Goal: Information Seeking & Learning: Learn about a topic

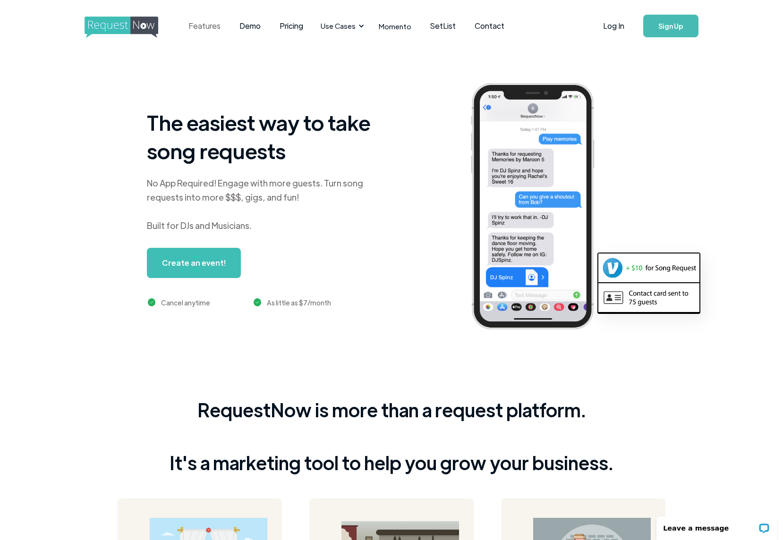
click at [221, 27] on link "Features" at bounding box center [204, 25] width 51 height 29
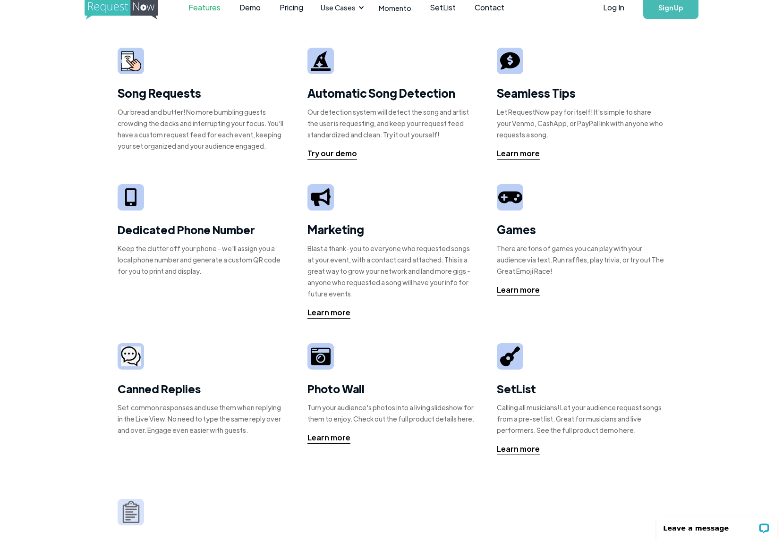
scroll to position [20, 0]
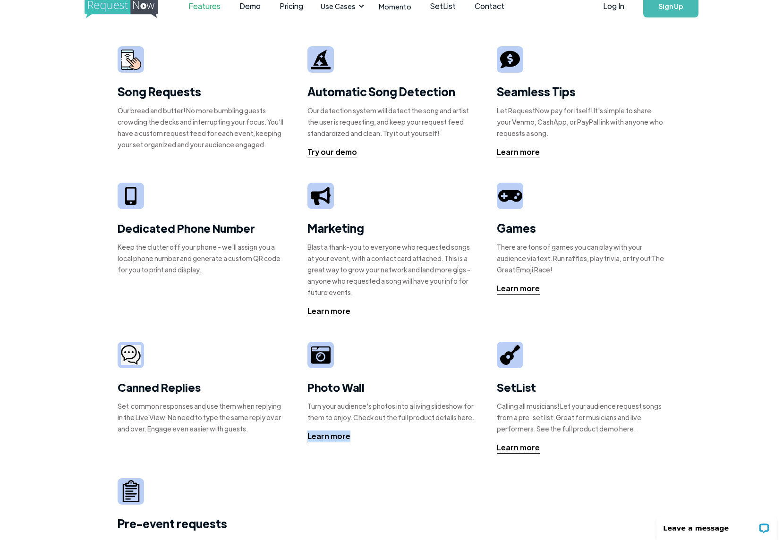
click at [329, 358] on img at bounding box center [321, 355] width 20 height 20
click at [324, 438] on div "Learn more" at bounding box center [328, 435] width 43 height 11
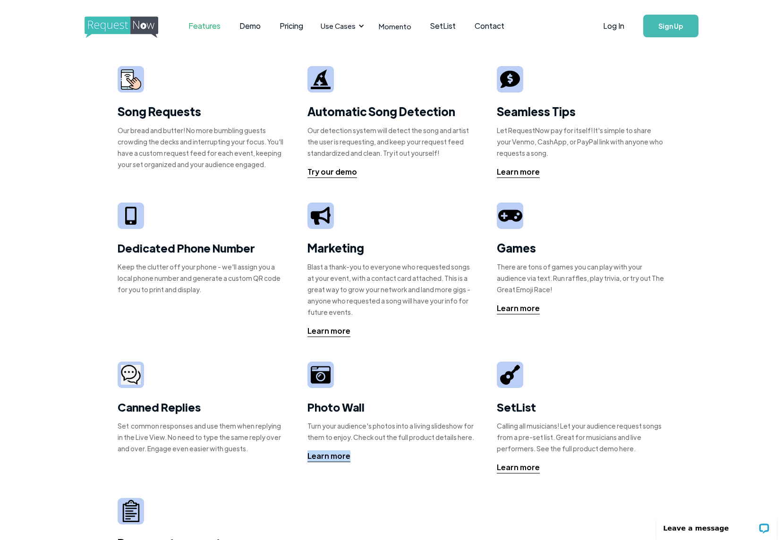
scroll to position [0, 0]
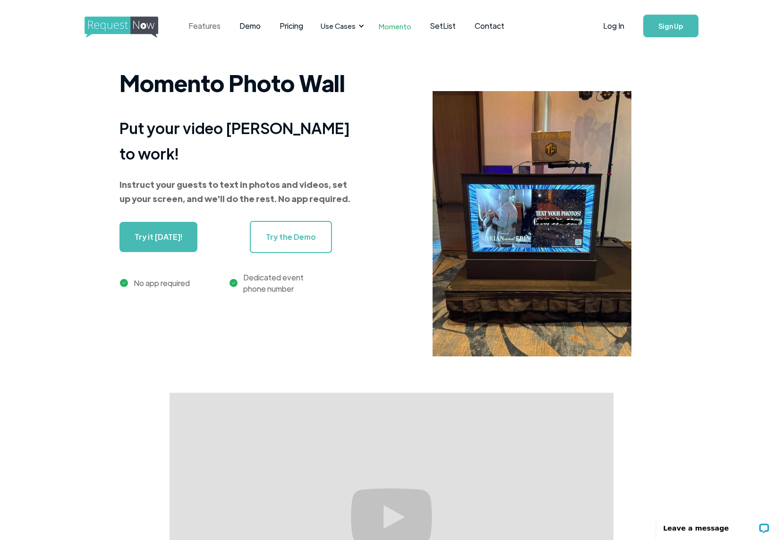
click at [212, 25] on link "Features" at bounding box center [204, 25] width 51 height 29
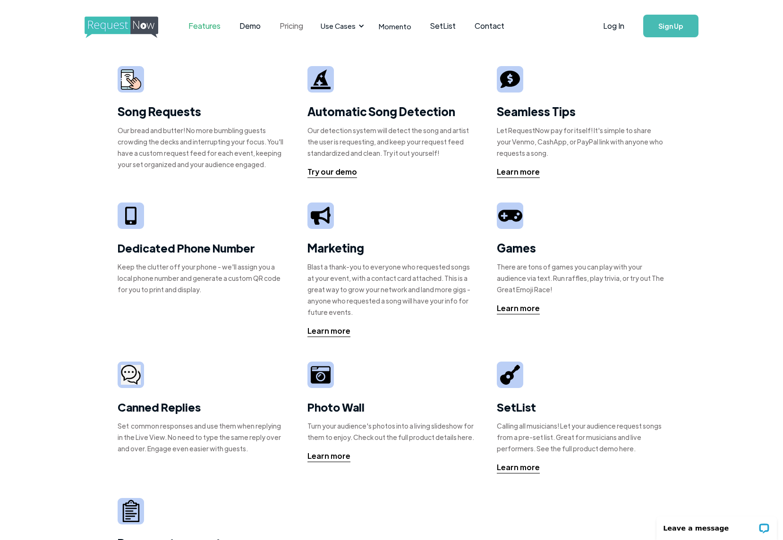
click at [285, 29] on link "Pricing" at bounding box center [291, 25] width 42 height 29
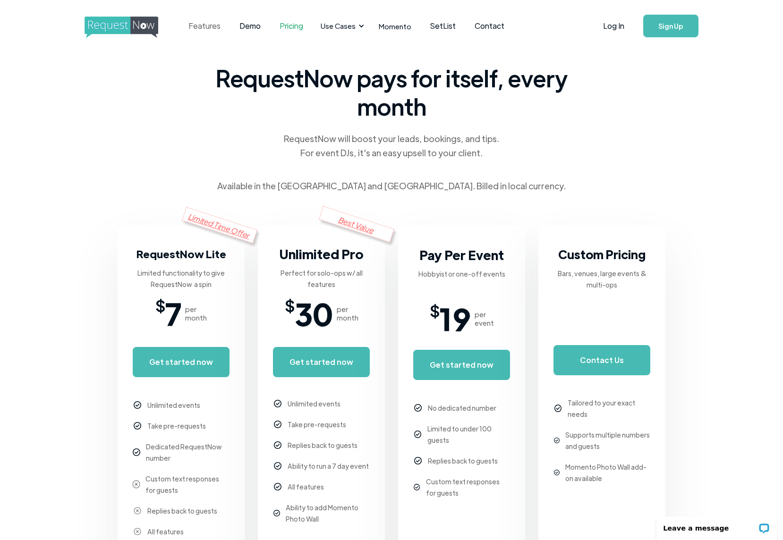
click at [205, 26] on link "Features" at bounding box center [204, 25] width 51 height 29
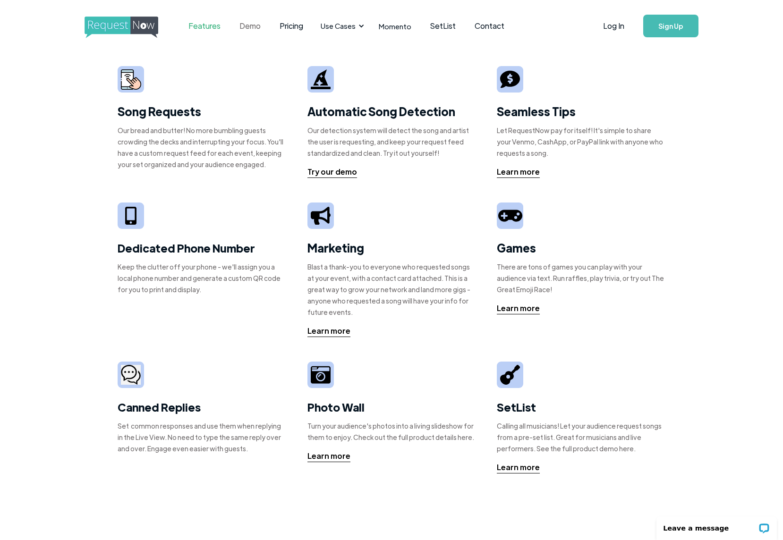
click at [252, 21] on link "Demo" at bounding box center [250, 25] width 40 height 29
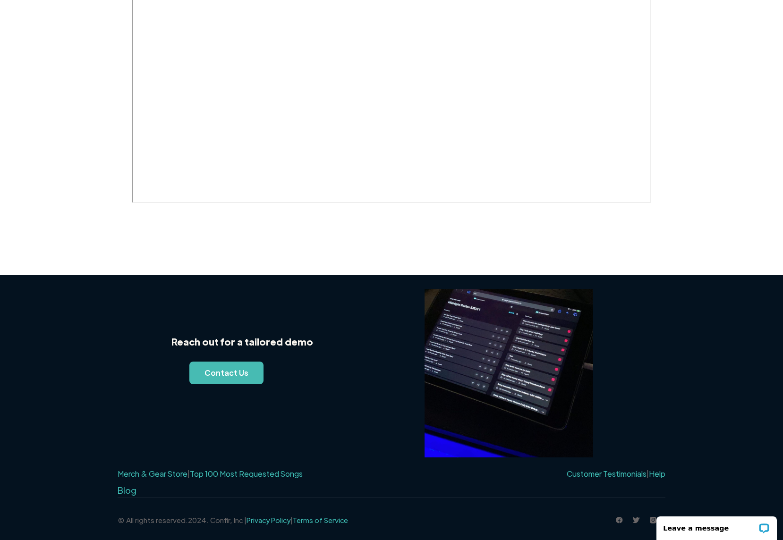
scroll to position [454, 0]
click at [499, 343] on img at bounding box center [508, 373] width 169 height 169
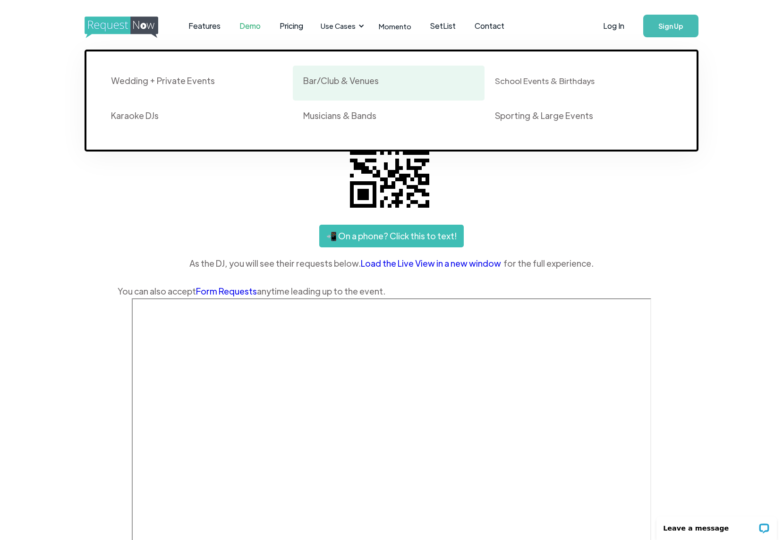
scroll to position [0, 0]
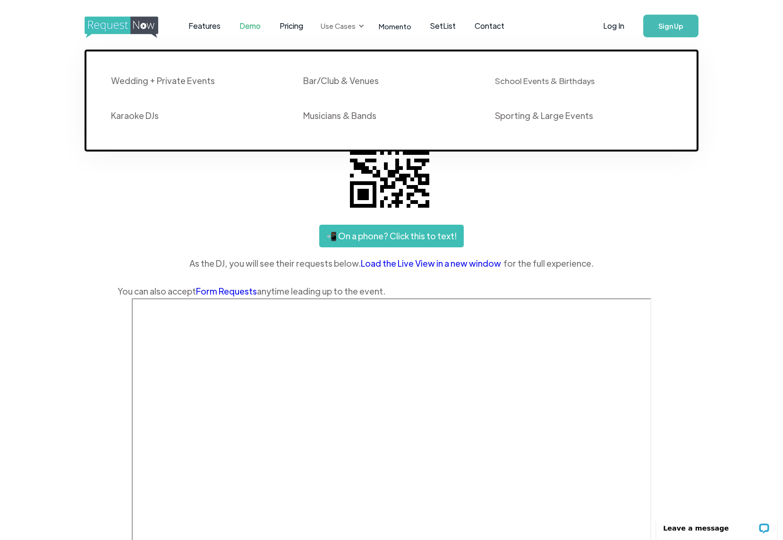
click at [321, 33] on div "Use Cases" at bounding box center [341, 25] width 52 height 29
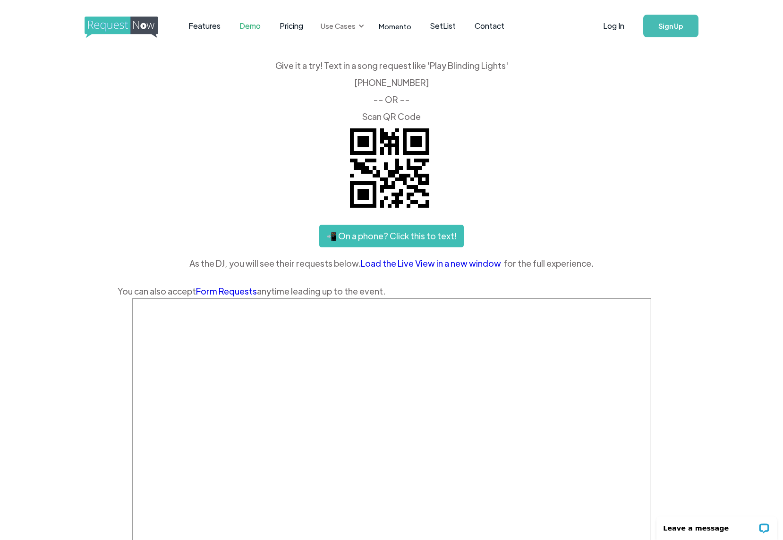
click at [338, 27] on div "Use Cases" at bounding box center [338, 26] width 35 height 10
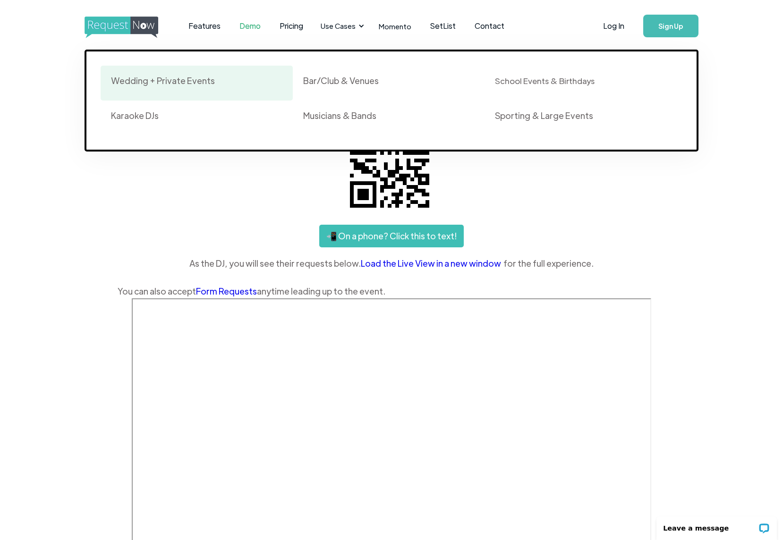
click at [196, 82] on div "Wedding + Private Events" at bounding box center [163, 80] width 104 height 11
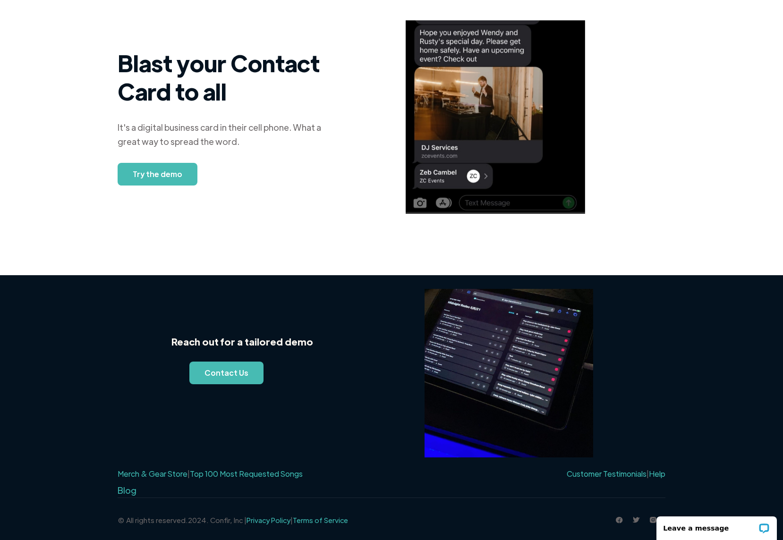
scroll to position [762, 0]
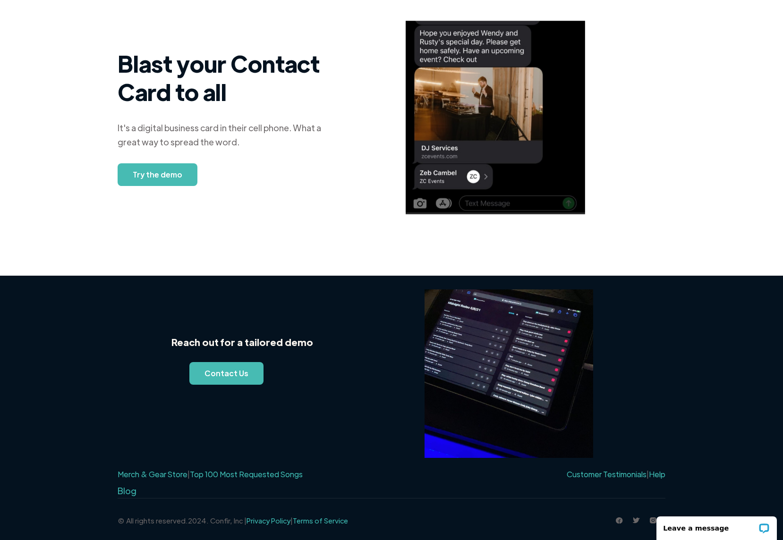
click at [211, 475] on link "Top 100 Most Requested Songs" at bounding box center [246, 474] width 113 height 10
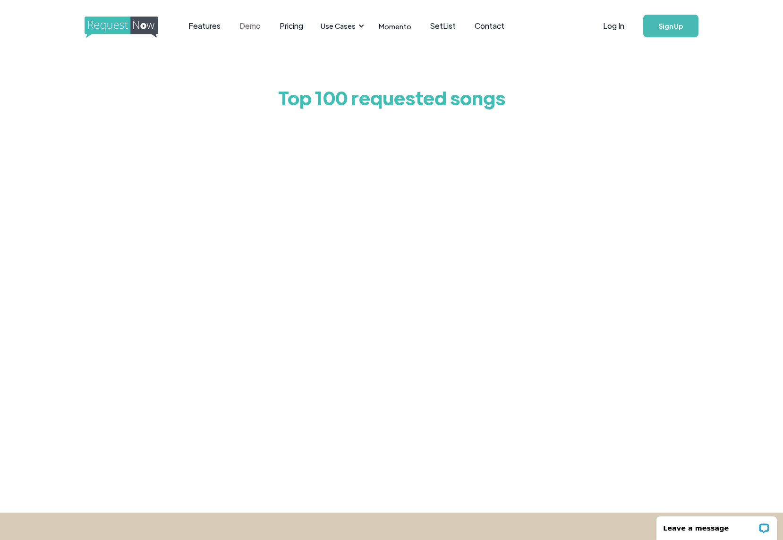
click at [256, 26] on link "Demo" at bounding box center [250, 25] width 40 height 29
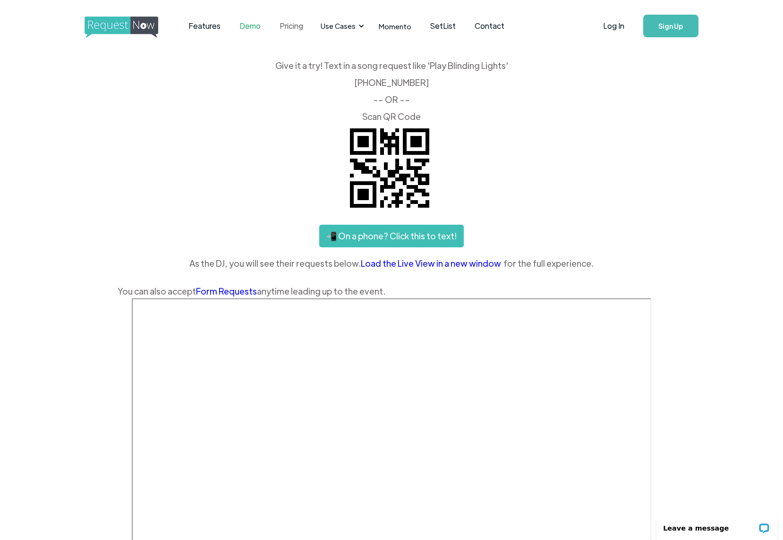
click at [290, 25] on link "Pricing" at bounding box center [291, 25] width 42 height 29
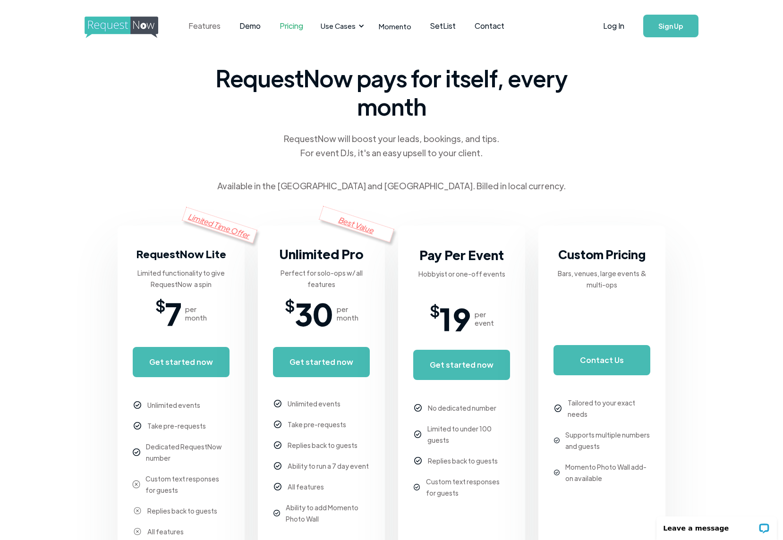
click at [204, 27] on link "Features" at bounding box center [204, 25] width 51 height 29
